Goal: Find specific page/section: Find specific page/section

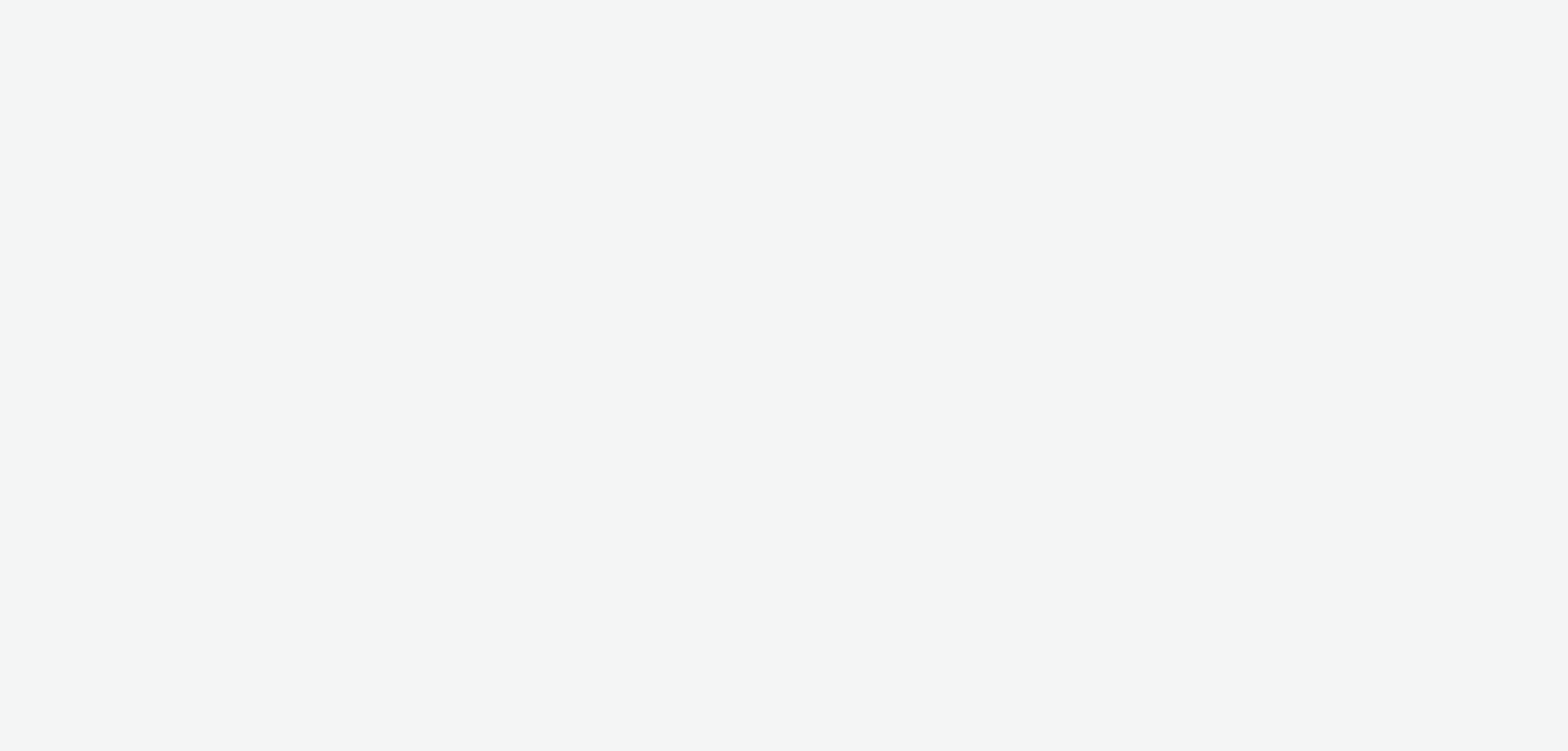
click at [98, 15] on div at bounding box center [784, 376] width 1568 height 751
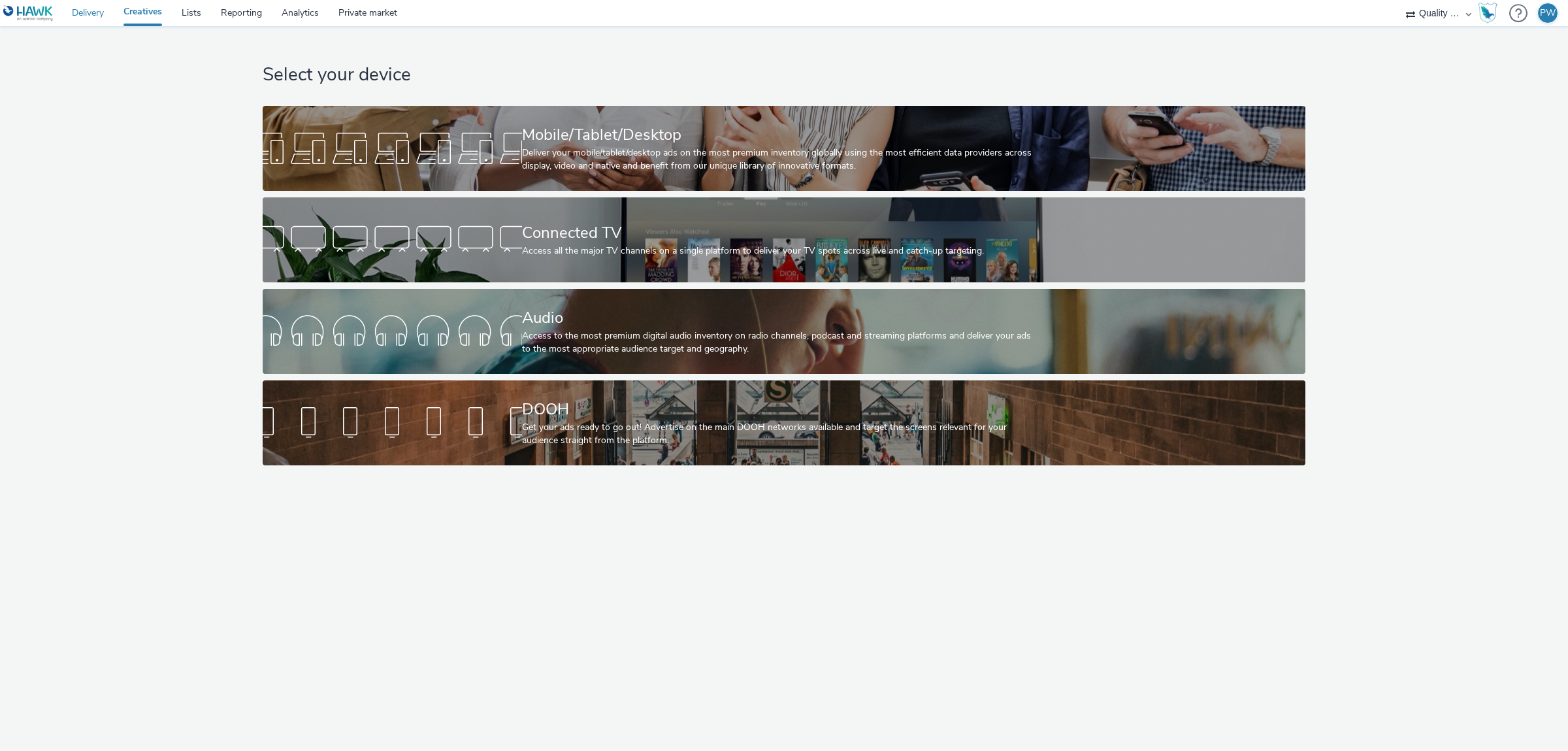
click at [103, 14] on link "Delivery" at bounding box center [88, 13] width 51 height 27
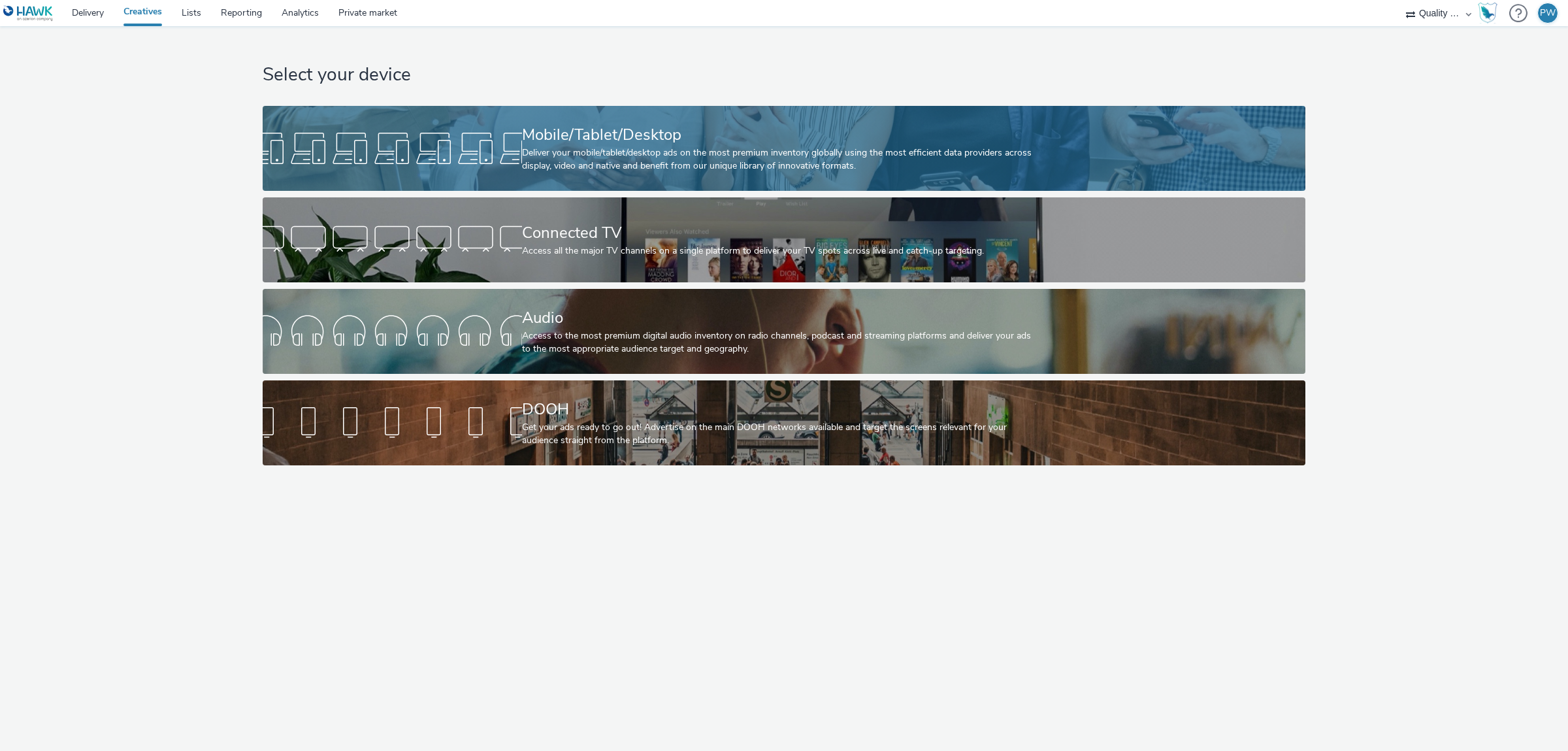
click at [645, 133] on div "Mobile/Tablet/Desktop" at bounding box center [782, 134] width 518 height 23
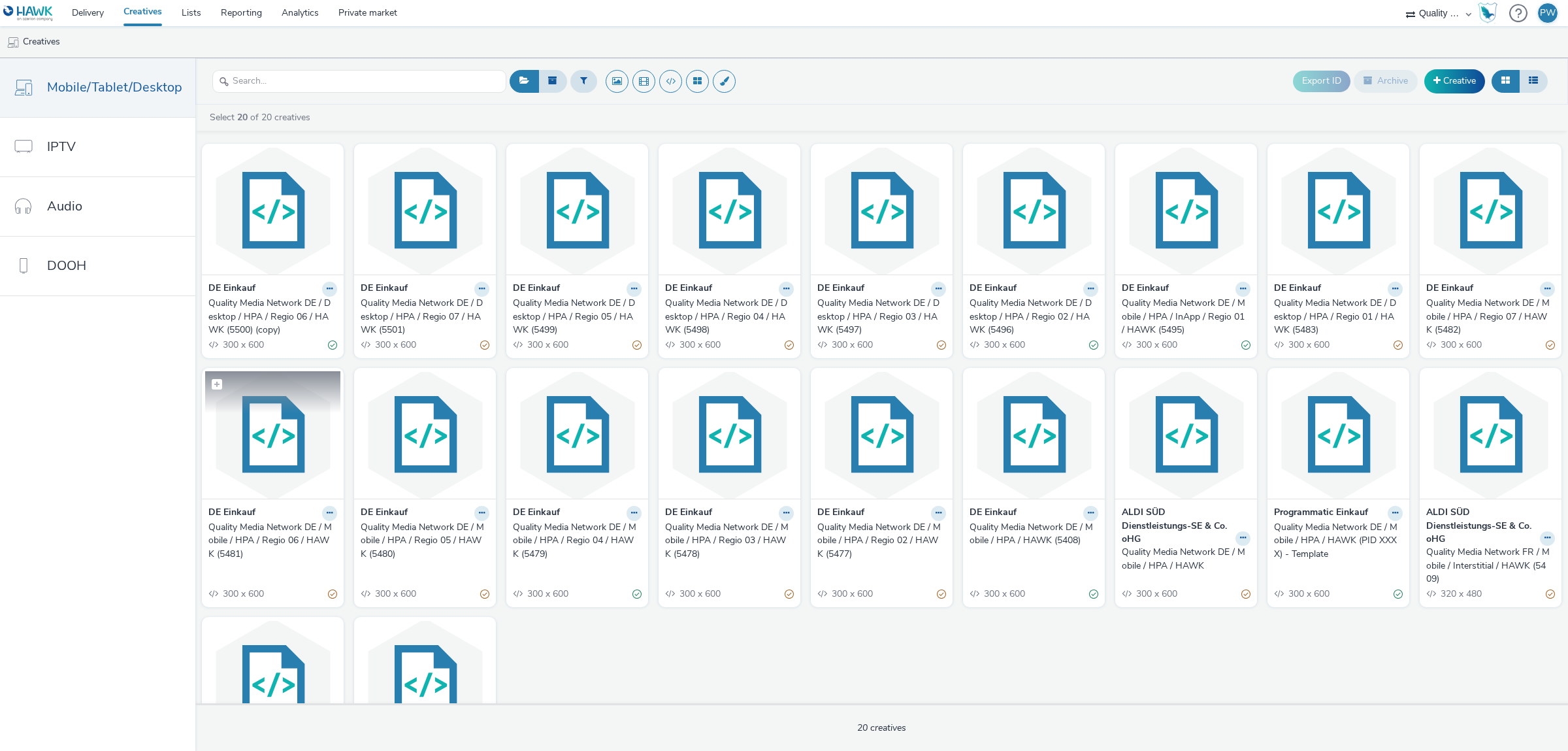
click at [258, 442] on img at bounding box center [272, 435] width 135 height 127
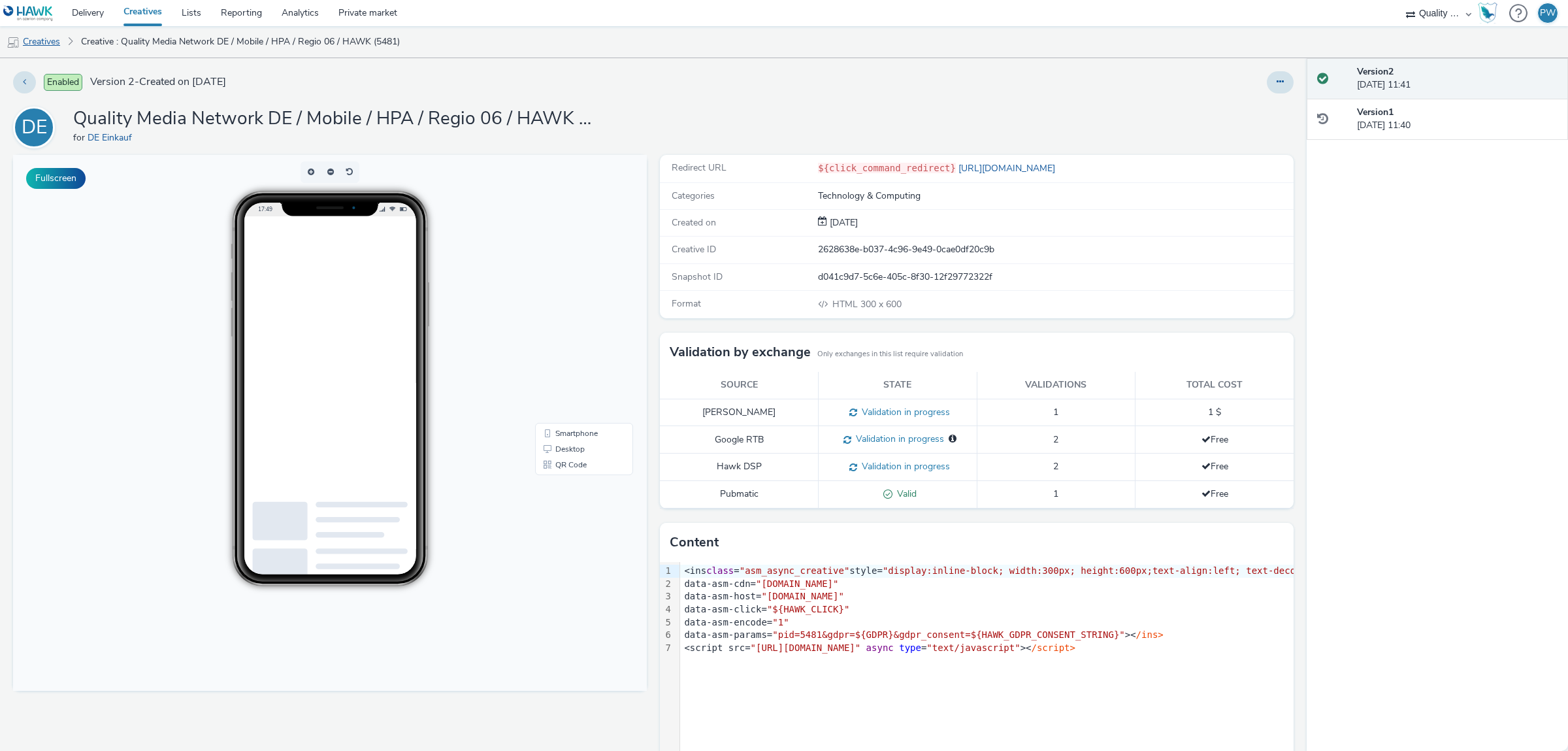
click at [61, 41] on link "Creatives" at bounding box center [34, 42] width 67 height 32
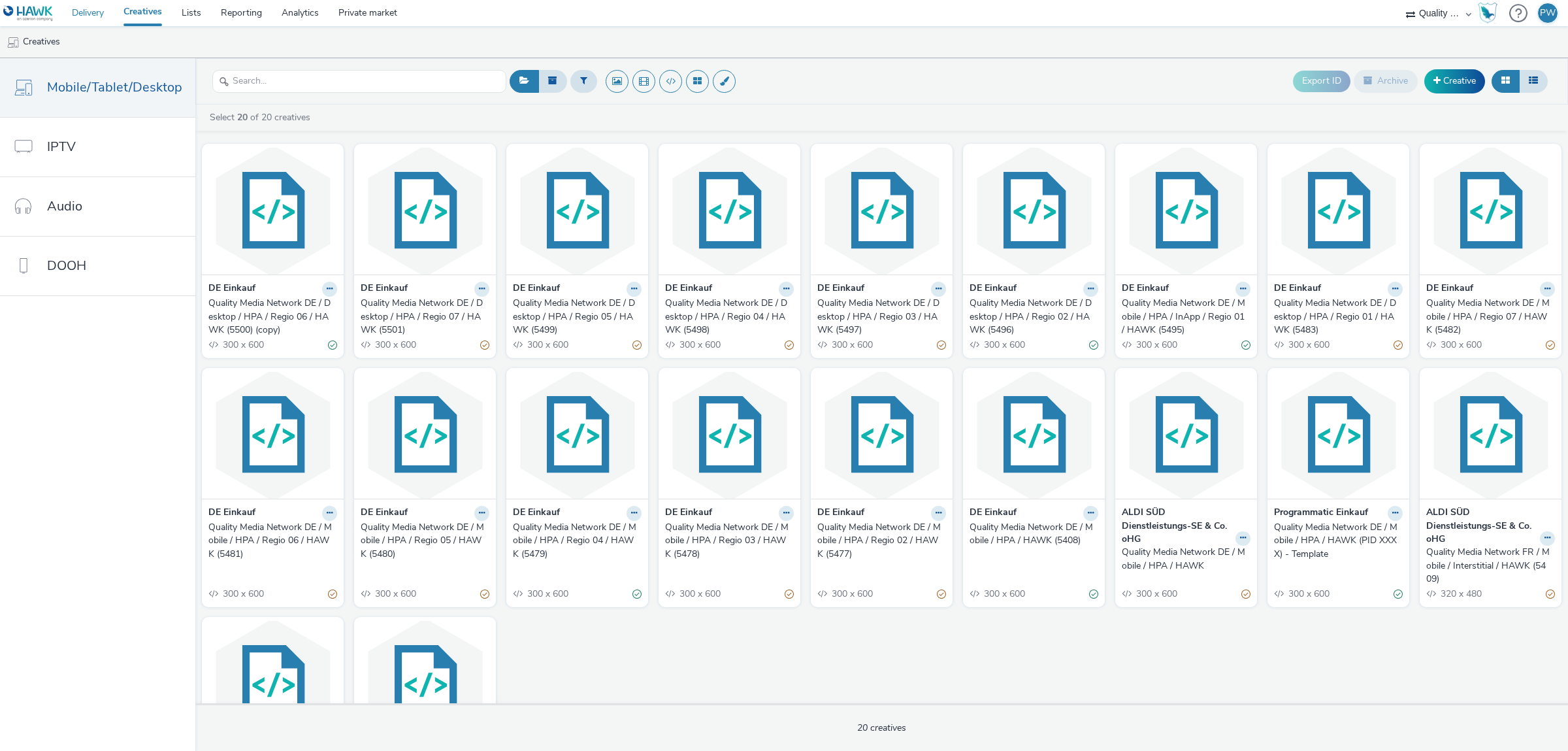
click at [100, 13] on link "Delivery" at bounding box center [88, 13] width 51 height 27
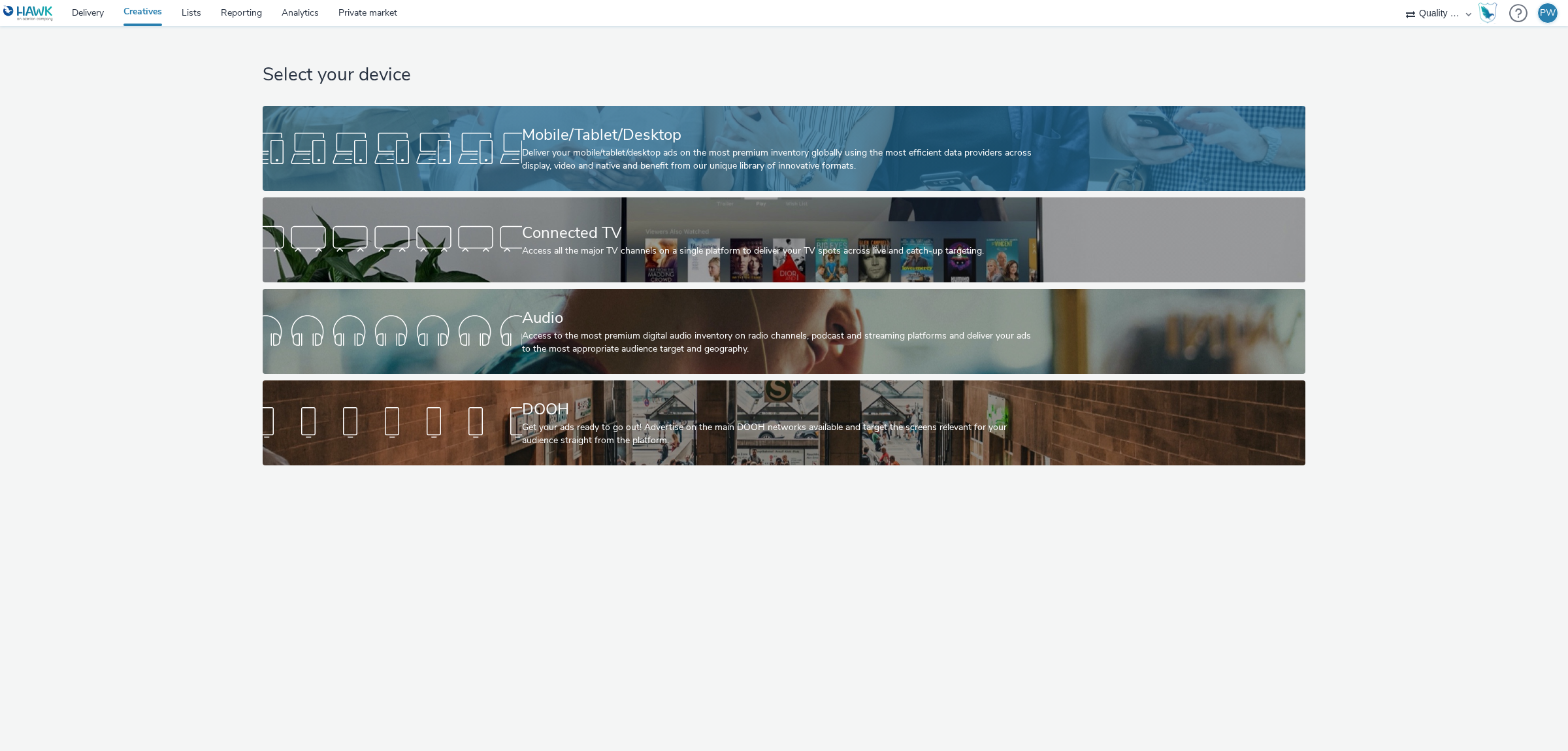
click at [470, 163] on div at bounding box center [391, 148] width 259 height 41
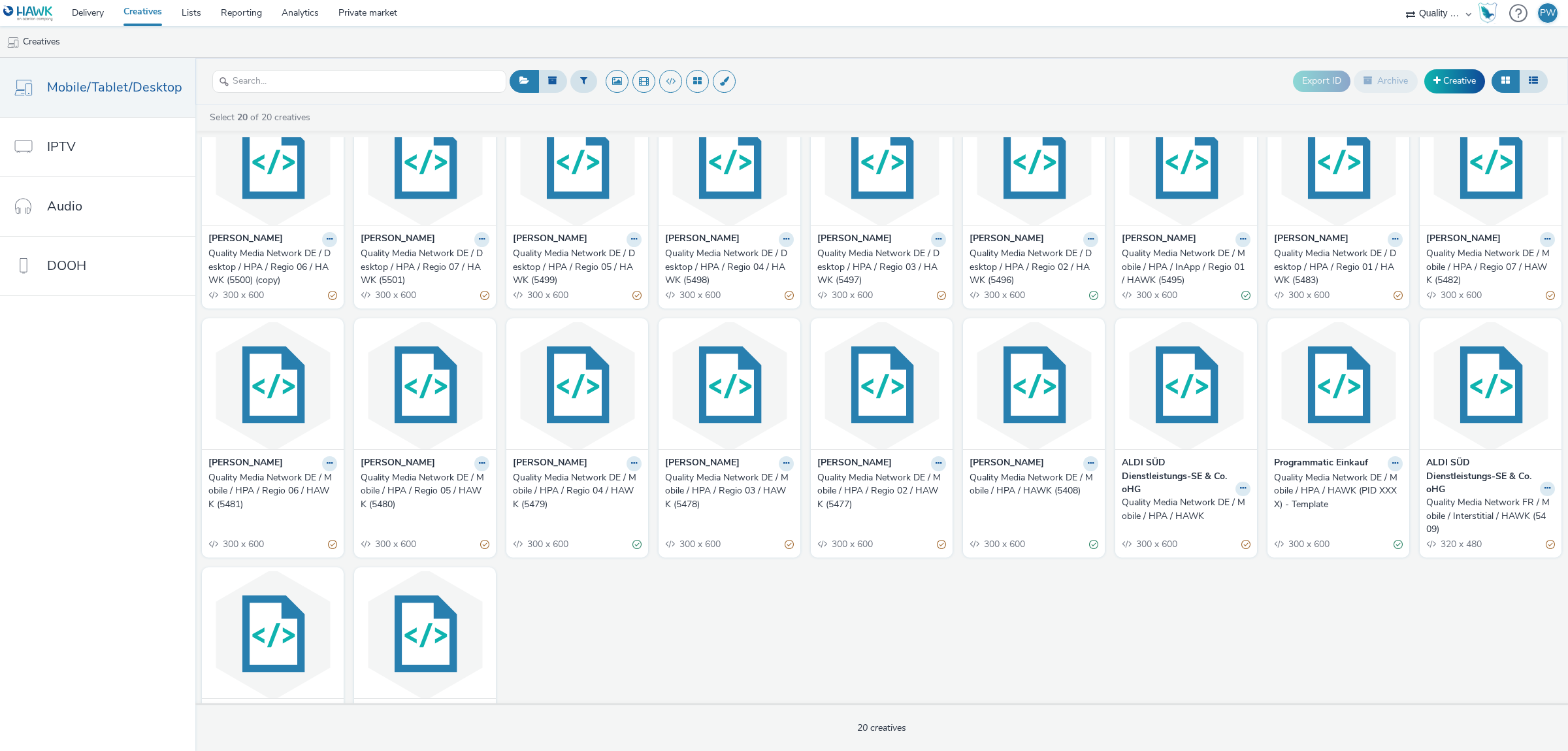
scroll to position [73, 0]
